Goal: Find specific page/section: Find specific page/section

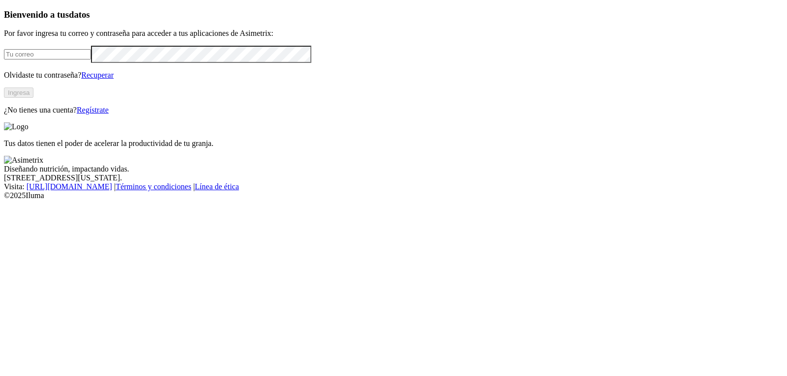
type input "analistainocuidad@refinalsa.com"
click at [33, 98] on button "Ingresa" at bounding box center [19, 93] width 30 height 10
